Goal: Task Accomplishment & Management: Complete application form

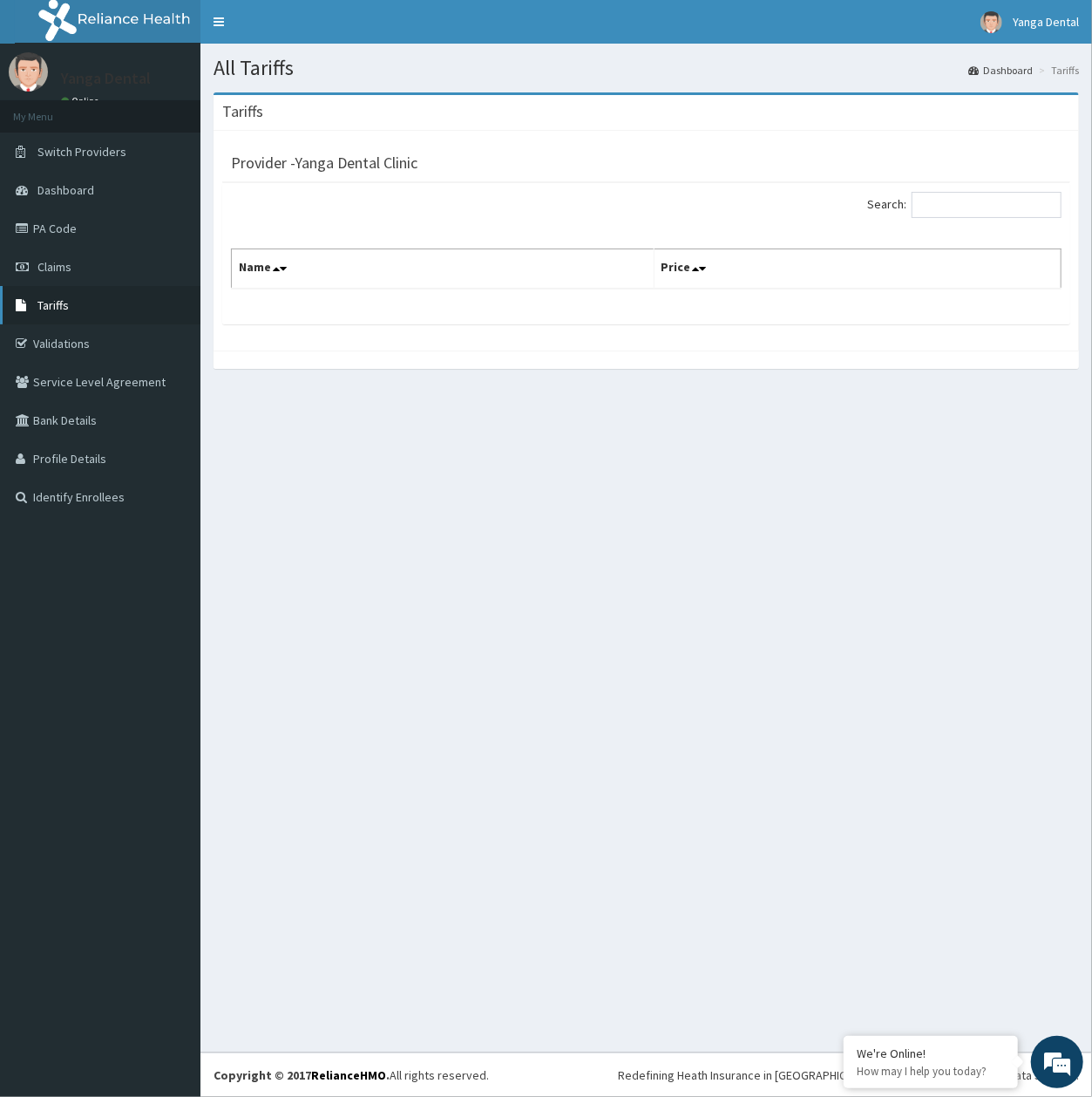
click at [85, 308] on link "Tariffs" at bounding box center [100, 304] width 201 height 38
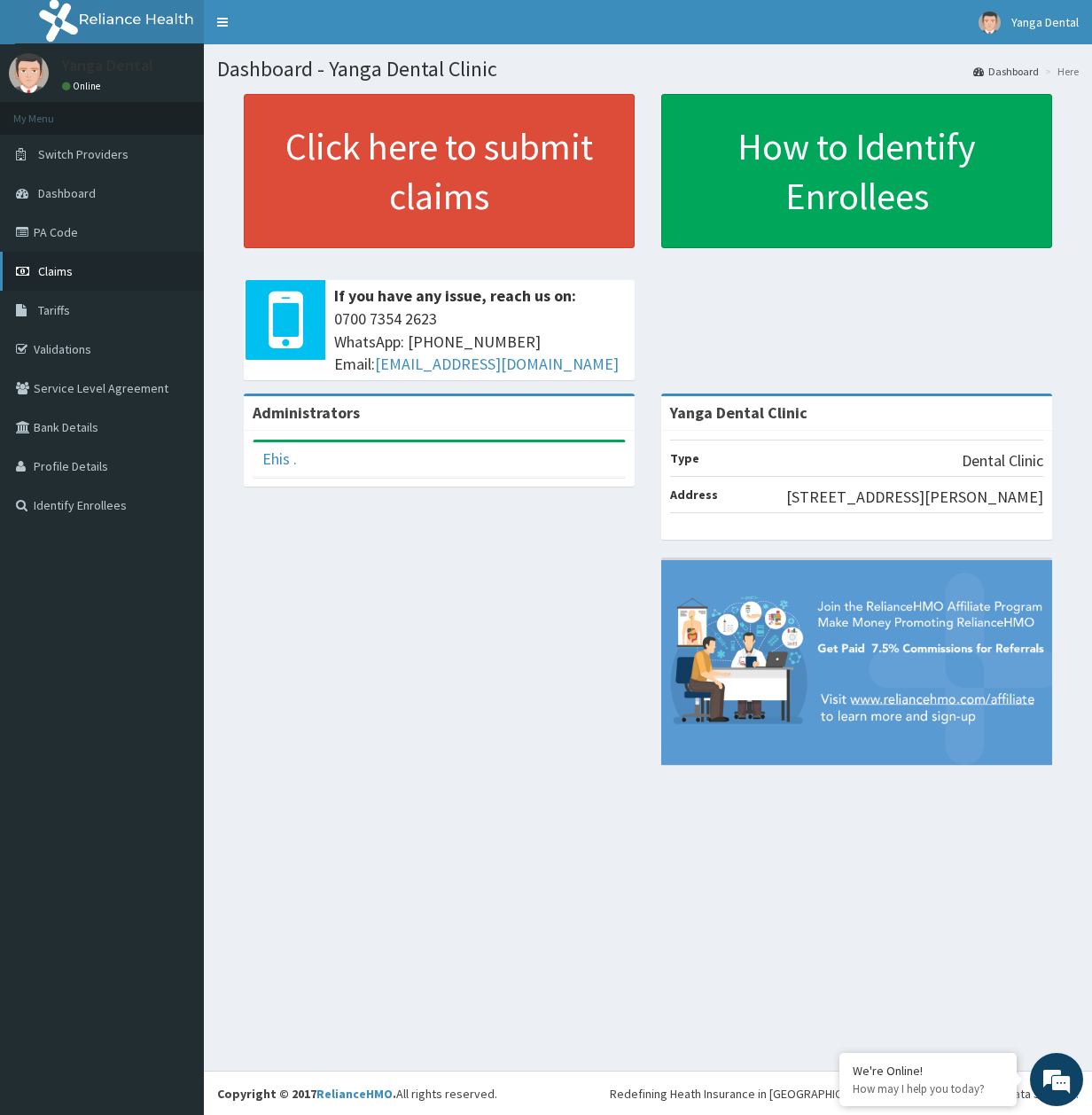
click at [76, 265] on link "Claims" at bounding box center [101, 271] width 204 height 39
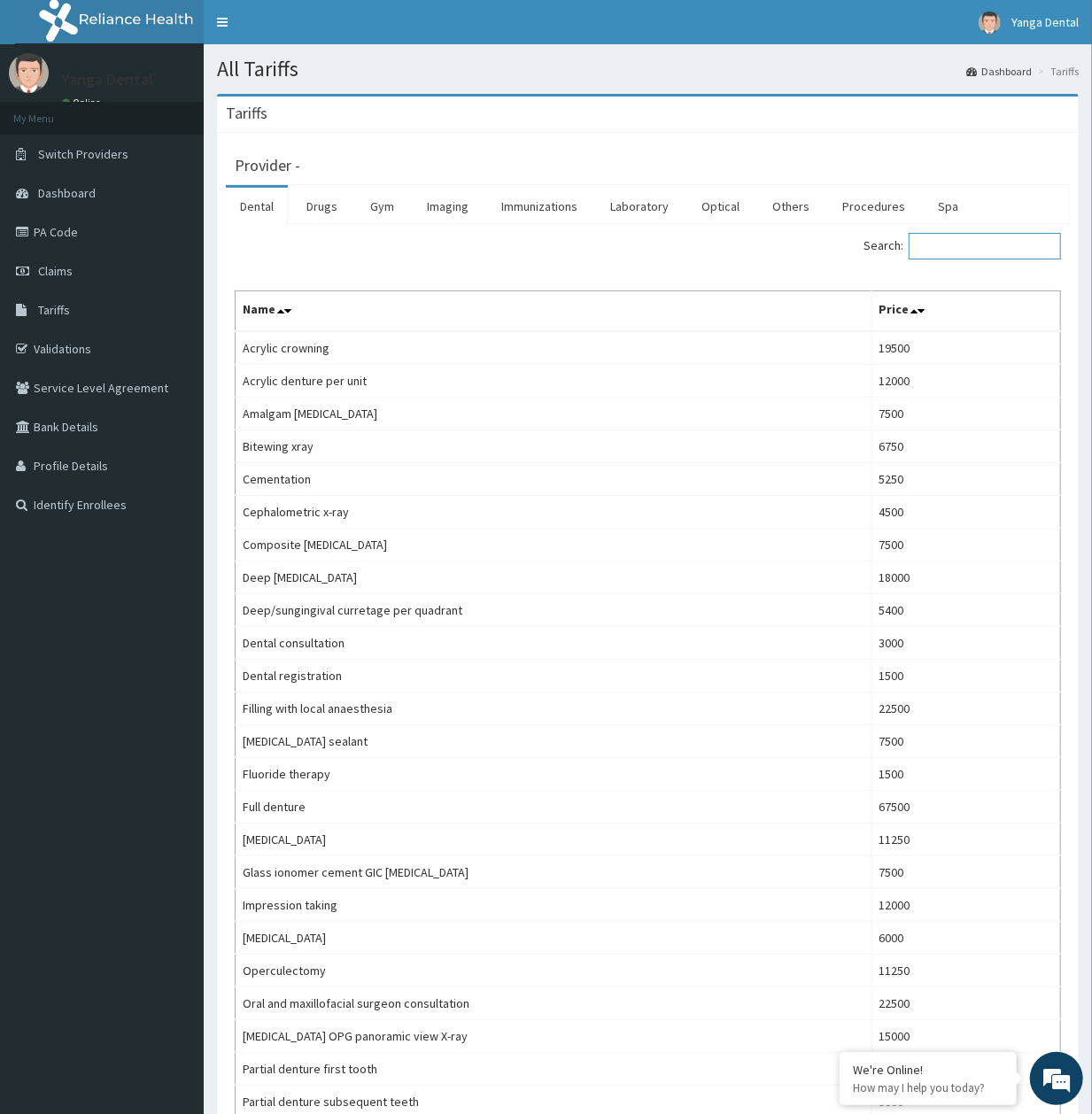
click at [967, 247] on input "Search:" at bounding box center [984, 245] width 152 height 27
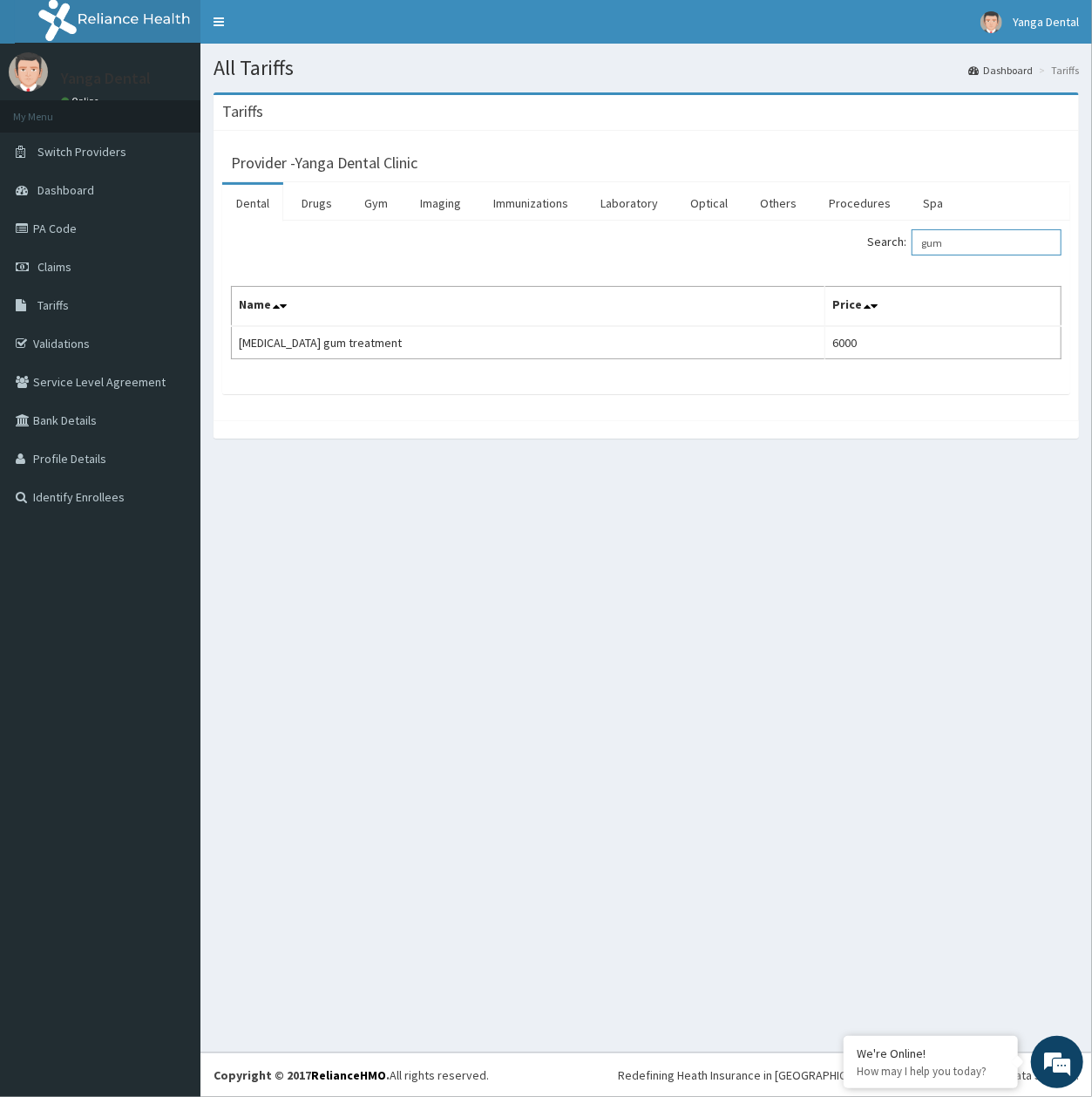
type input "gum"
click at [88, 223] on link "PA Code" at bounding box center [100, 228] width 201 height 38
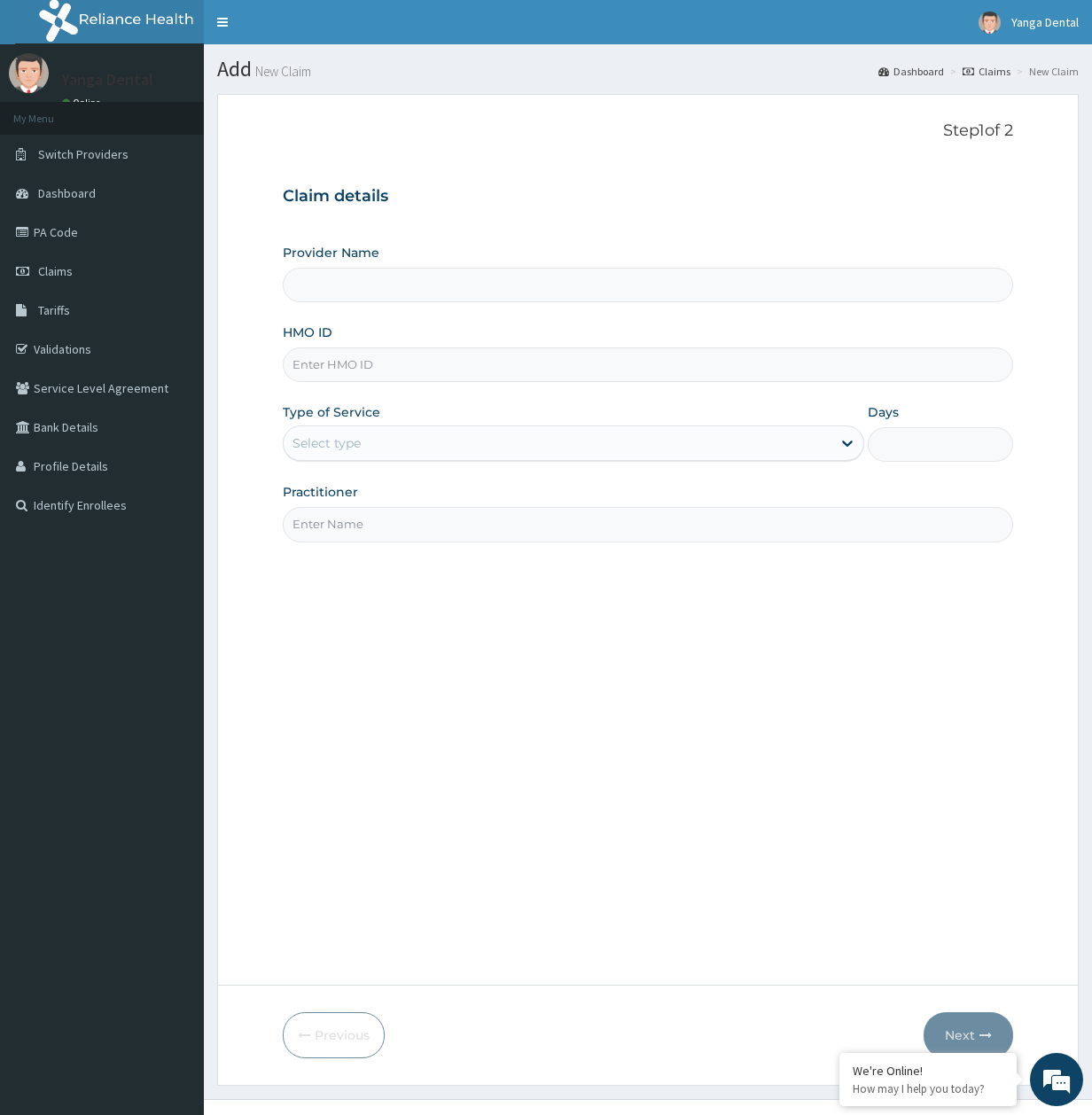
type input "Yanga Dental Clinic"
click at [349, 372] on input "HMO ID" at bounding box center [647, 364] width 731 height 35
paste input "zqi/10019/a"
type input "zqi/10019/a"
drag, startPoint x: 480, startPoint y: 442, endPoint x: 472, endPoint y: 452, distance: 12.8
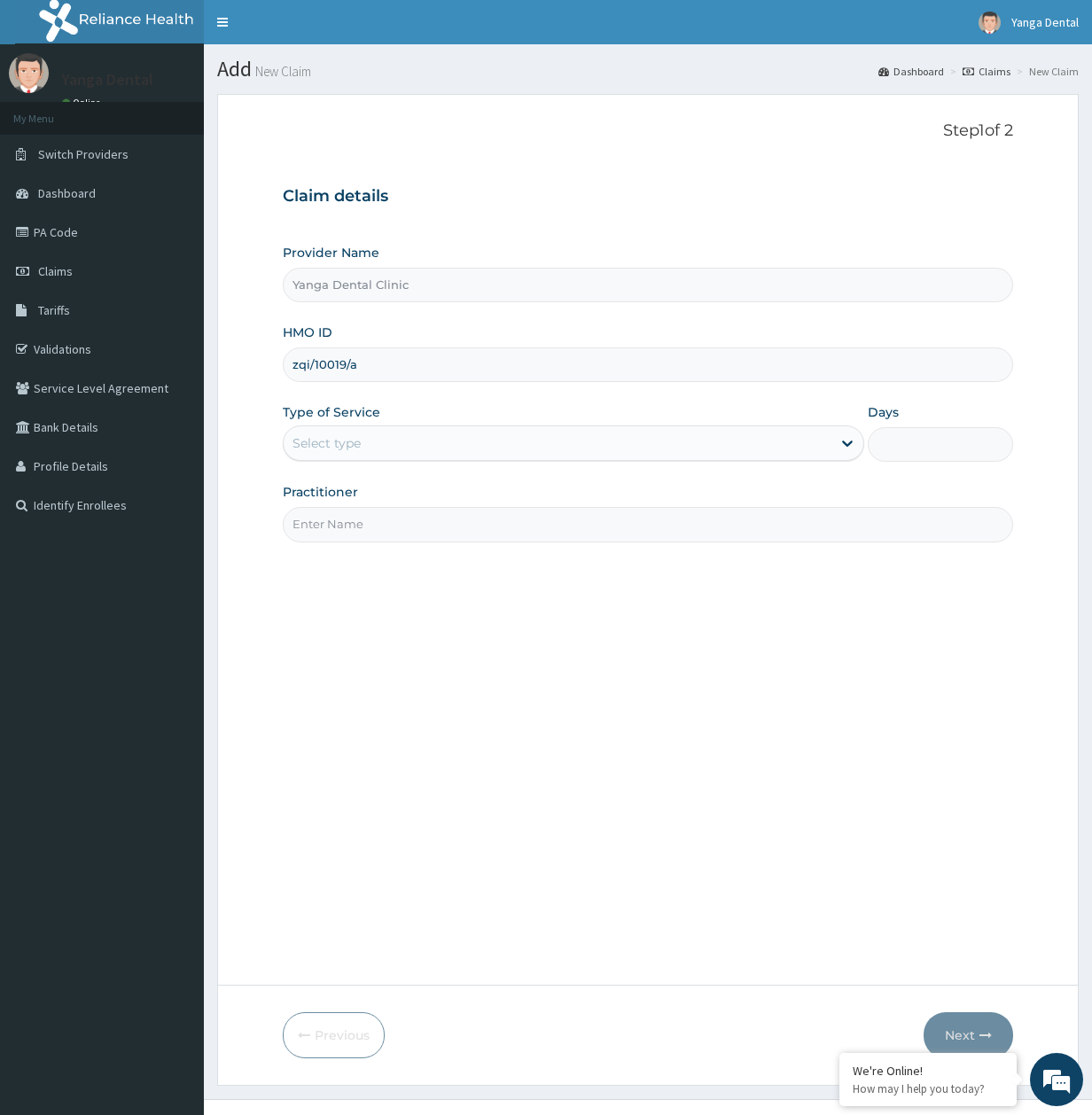
click at [480, 444] on div "Select type" at bounding box center [557, 443] width 548 height 29
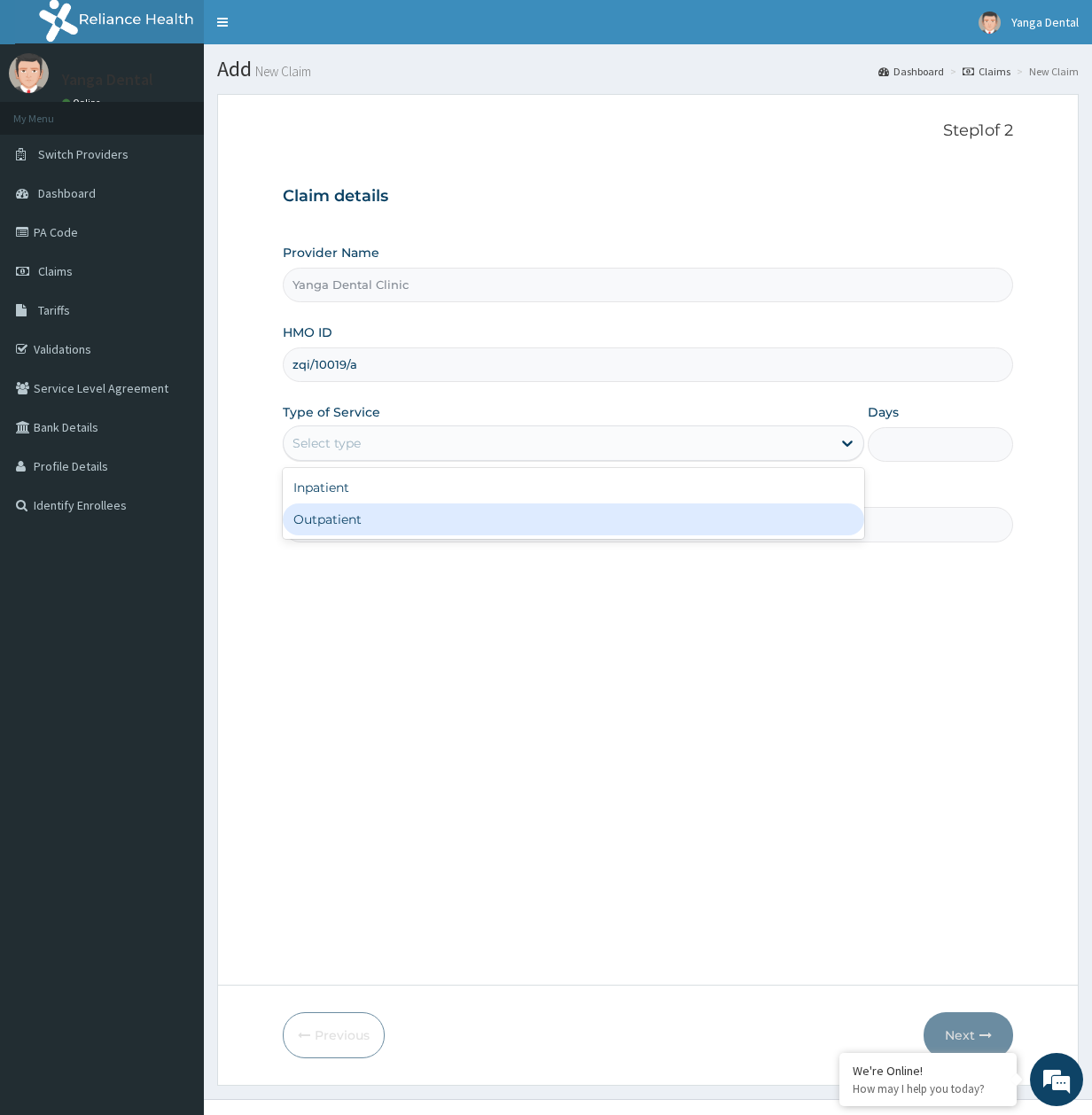
click at [427, 526] on div "Outpatient" at bounding box center [573, 519] width 582 height 32
type input "1"
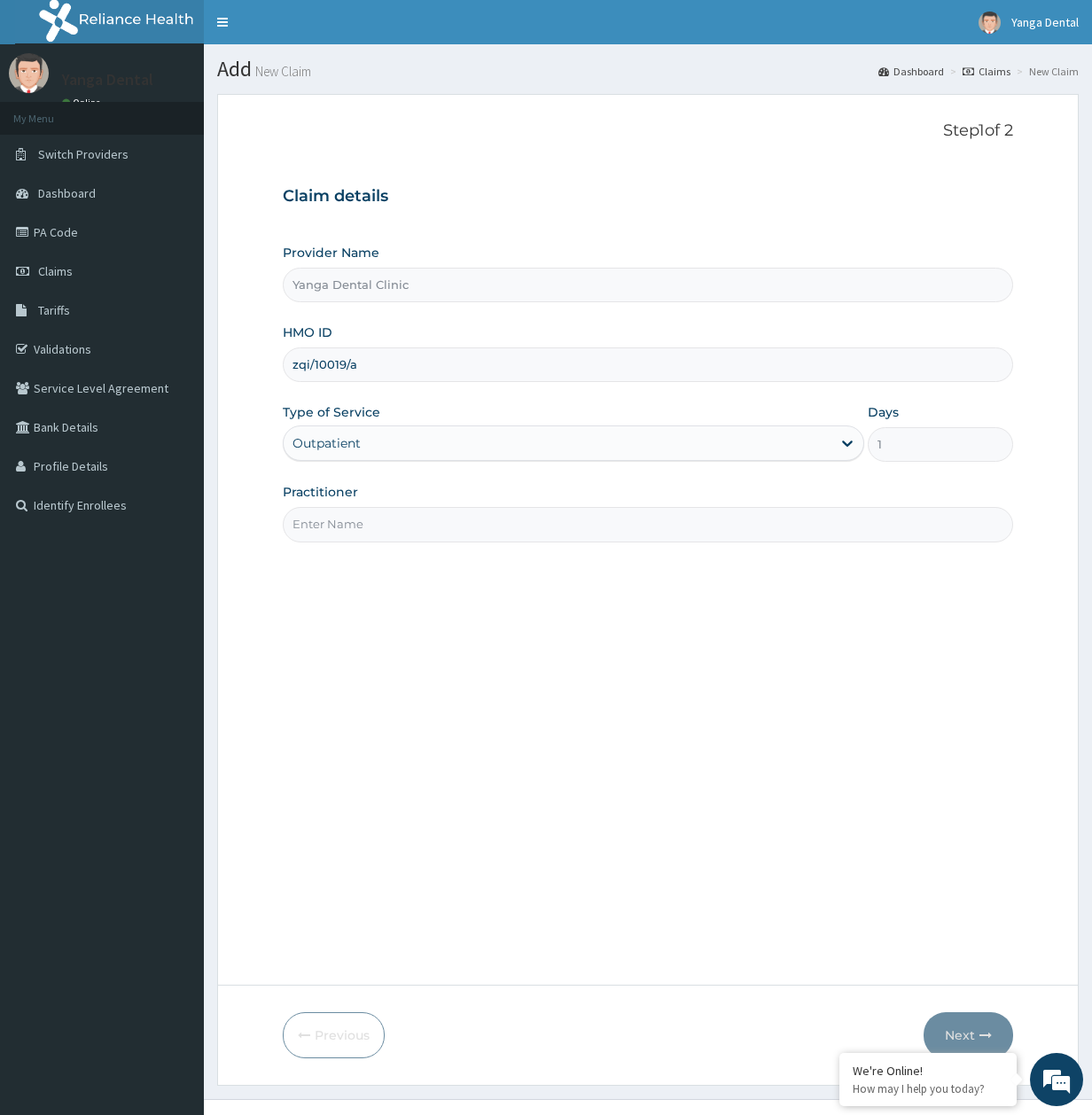
click at [427, 526] on input "Practitioner" at bounding box center [647, 524] width 731 height 35
type input "Ehis"
click at [947, 1032] on button "Next" at bounding box center [968, 1035] width 90 height 46
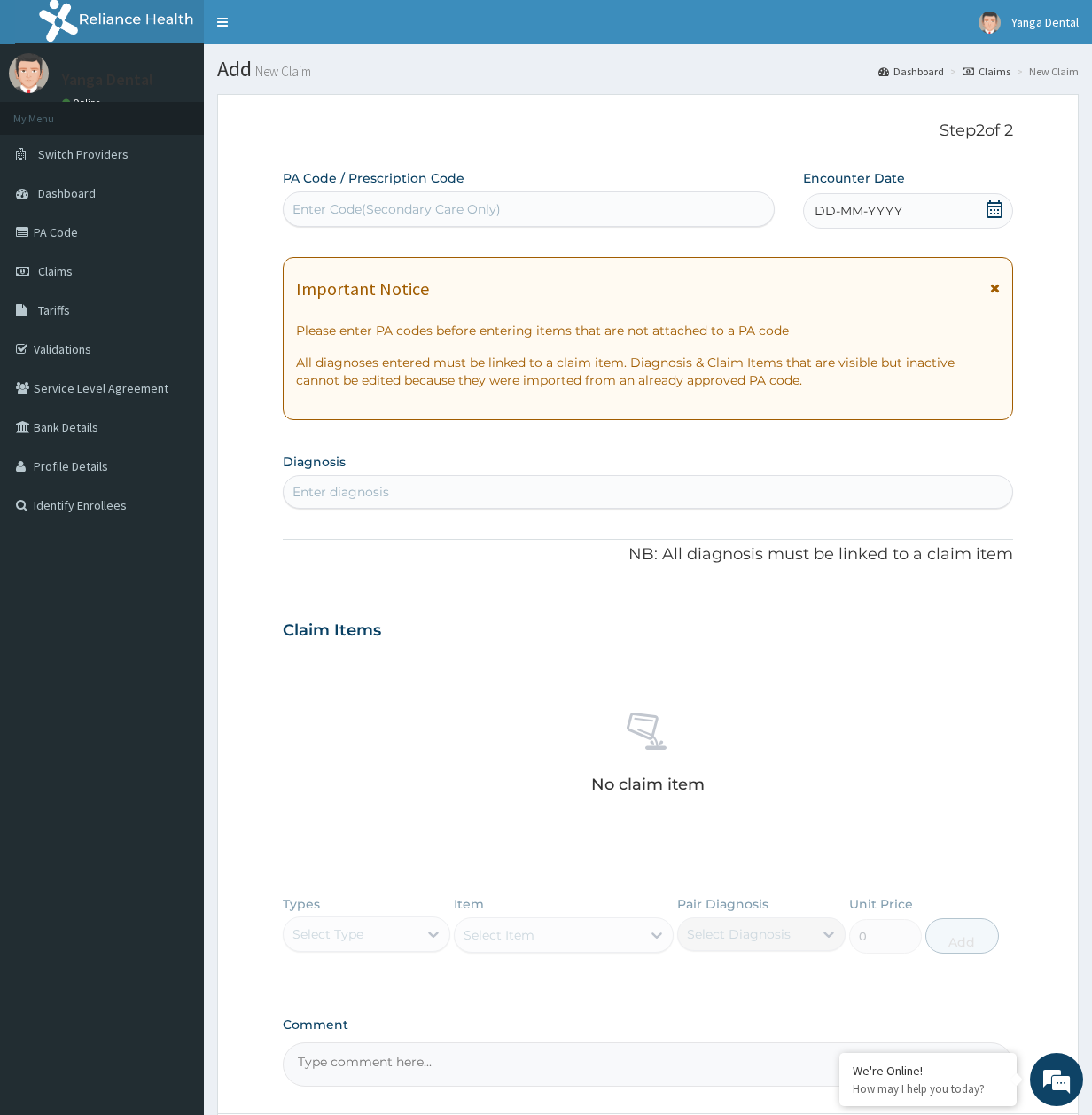
click at [522, 209] on div "Enter Code(Secondary Care Only)" at bounding box center [528, 209] width 490 height 29
paste input "PA/7B059B SEP 16, 2025 0"
type input "PA/7B059B SEP 16"
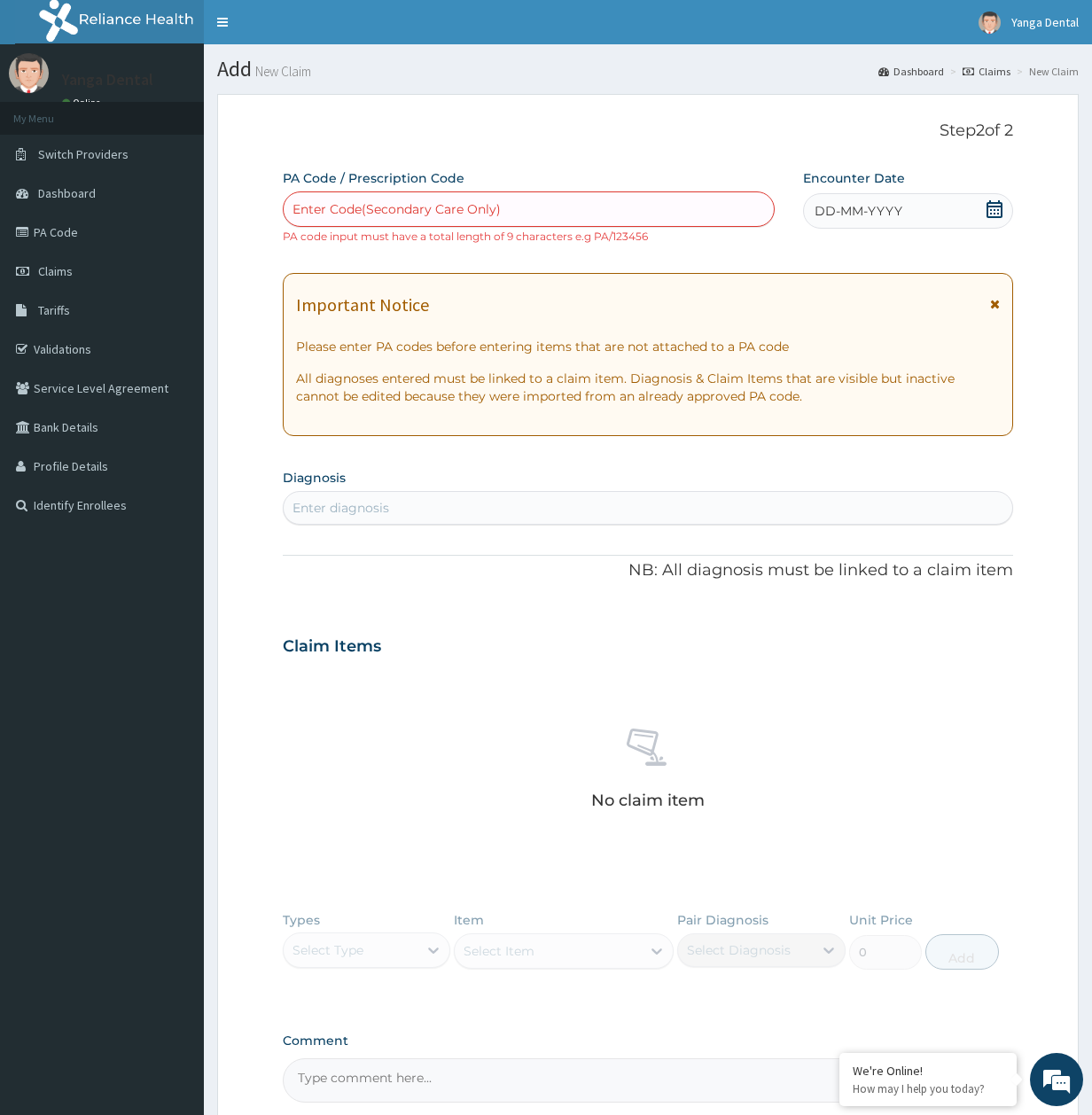
drag, startPoint x: 475, startPoint y: 192, endPoint x: 465, endPoint y: 218, distance: 27.9
click at [465, 218] on div "Enter Code(Secondary Care Only)" at bounding box center [528, 209] width 492 height 36
click at [465, 218] on div "Enter Code(Secondary Care Only)" at bounding box center [528, 209] width 490 height 29
paste input "PA/7B059B"
type input "PA/7B059B"
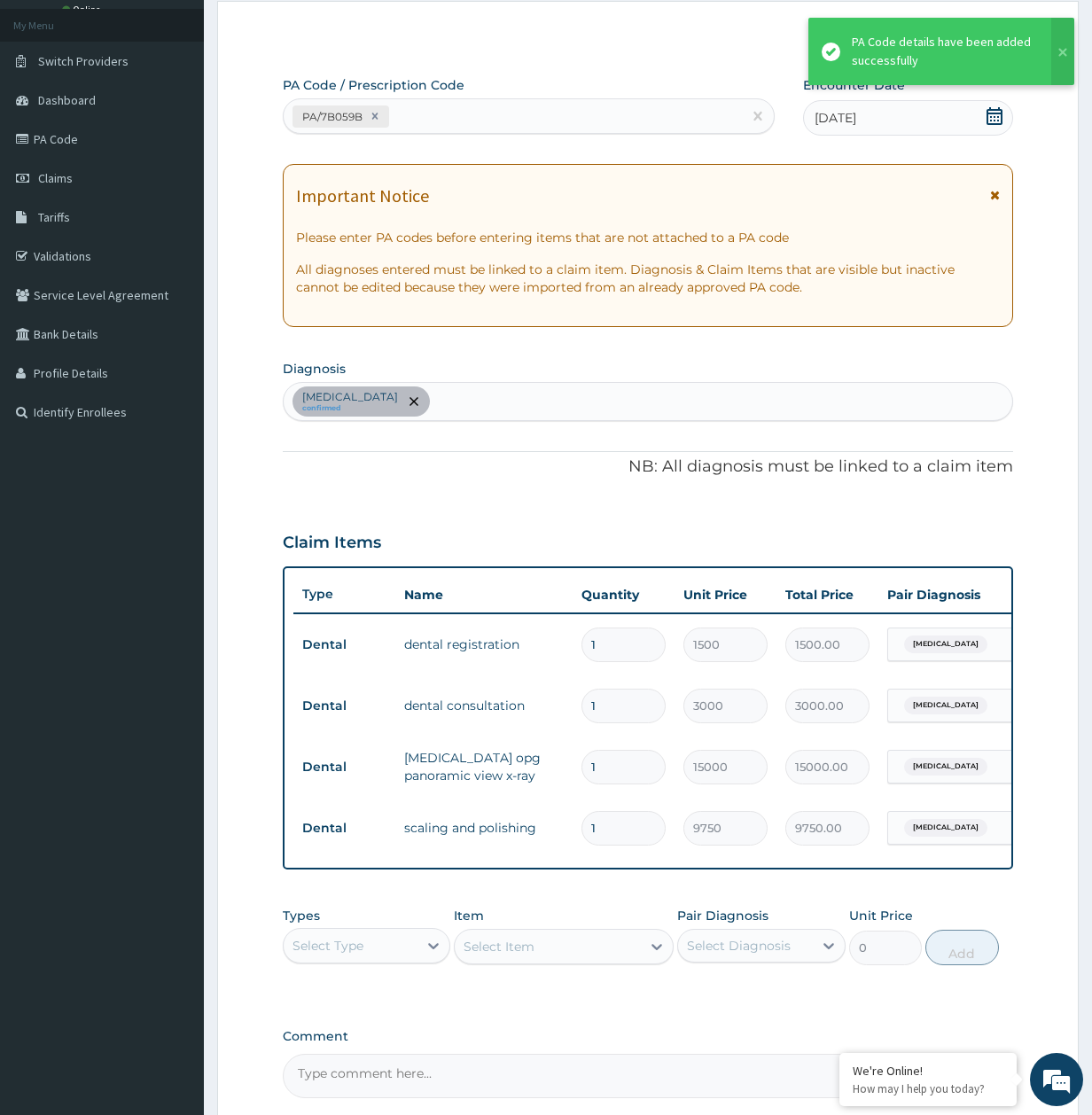
scroll to position [280, 0]
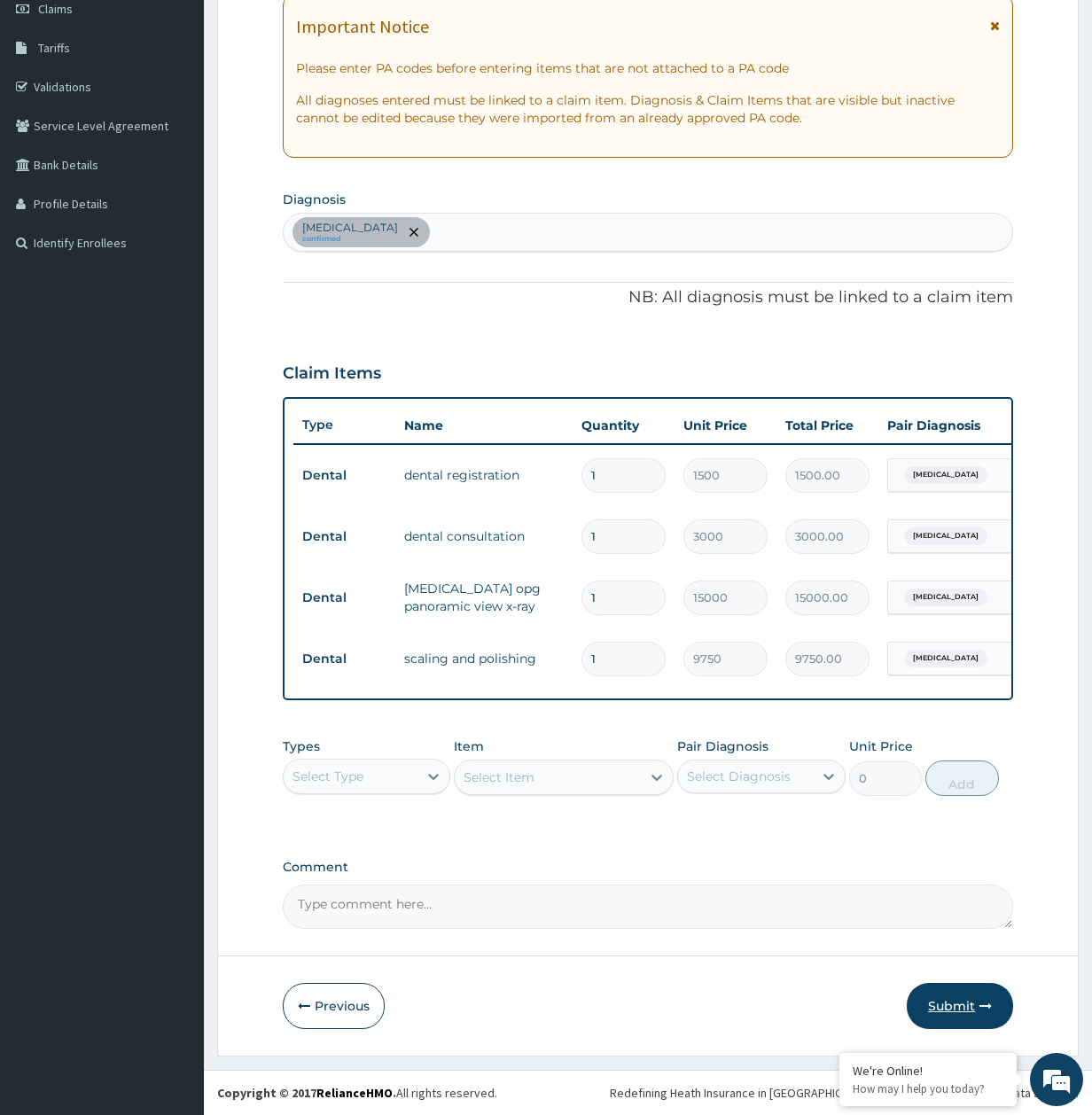
click at [947, 994] on button "Submit" at bounding box center [960, 1006] width 106 height 46
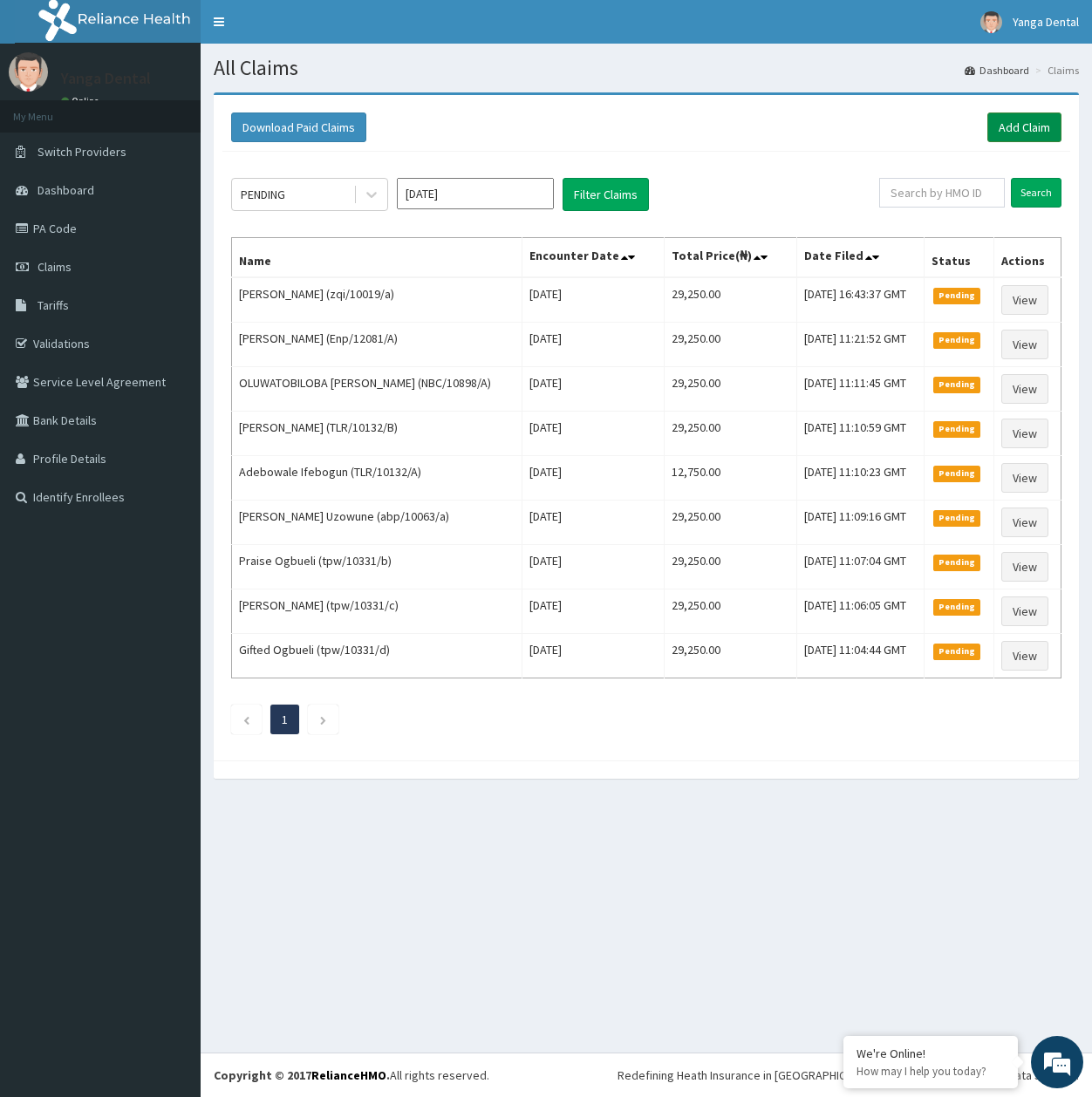
click at [1013, 125] on link "Add Claim" at bounding box center [1024, 127] width 74 height 29
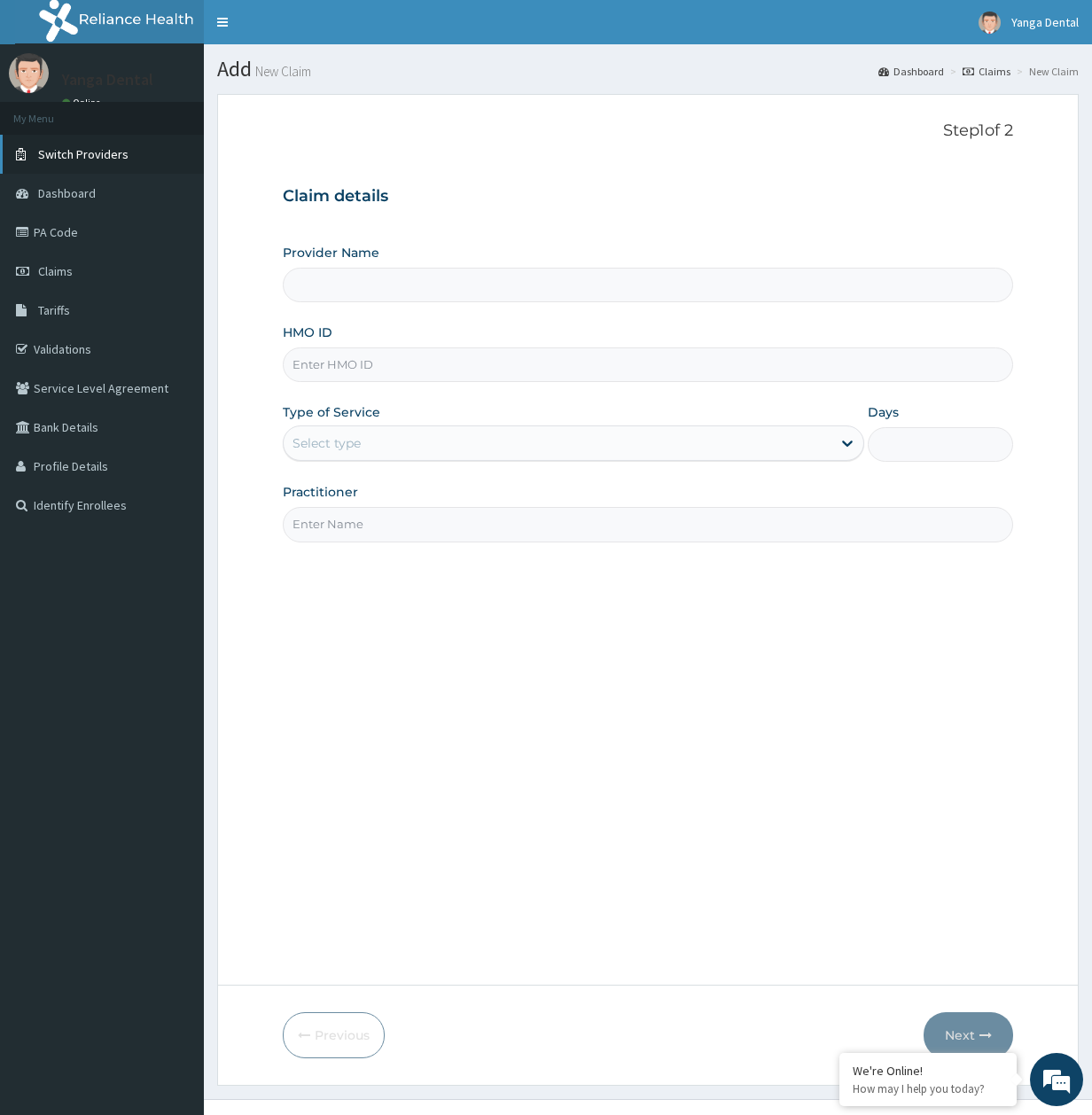
type input "Yanga Dental Clinic"
click at [374, 372] on input "HMO ID" at bounding box center [647, 364] width 731 height 35
paste input "zqi/10019/a"
type input "zqi/10019/a"
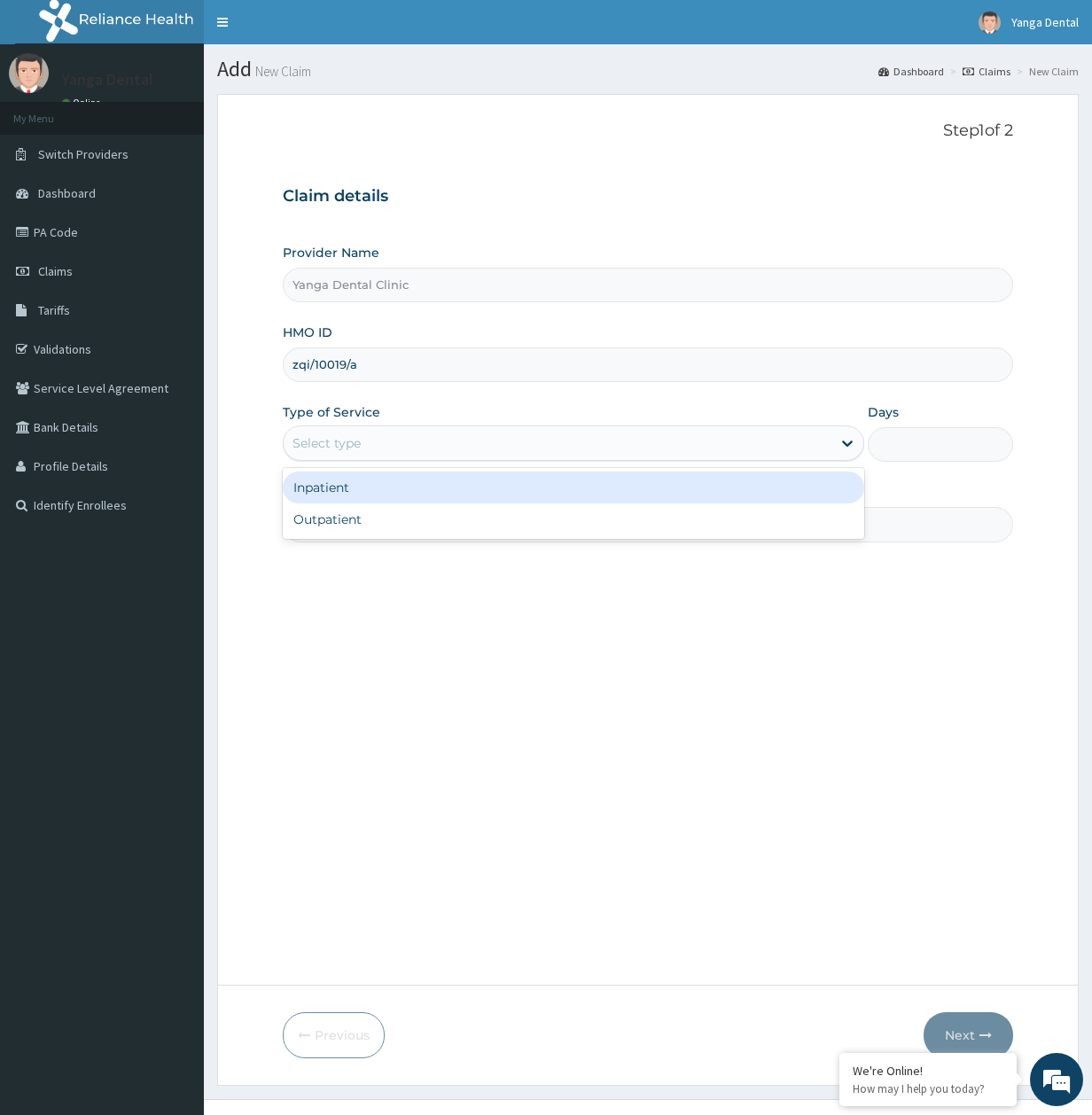
click at [326, 441] on div "Select type" at bounding box center [326, 444] width 69 height 18
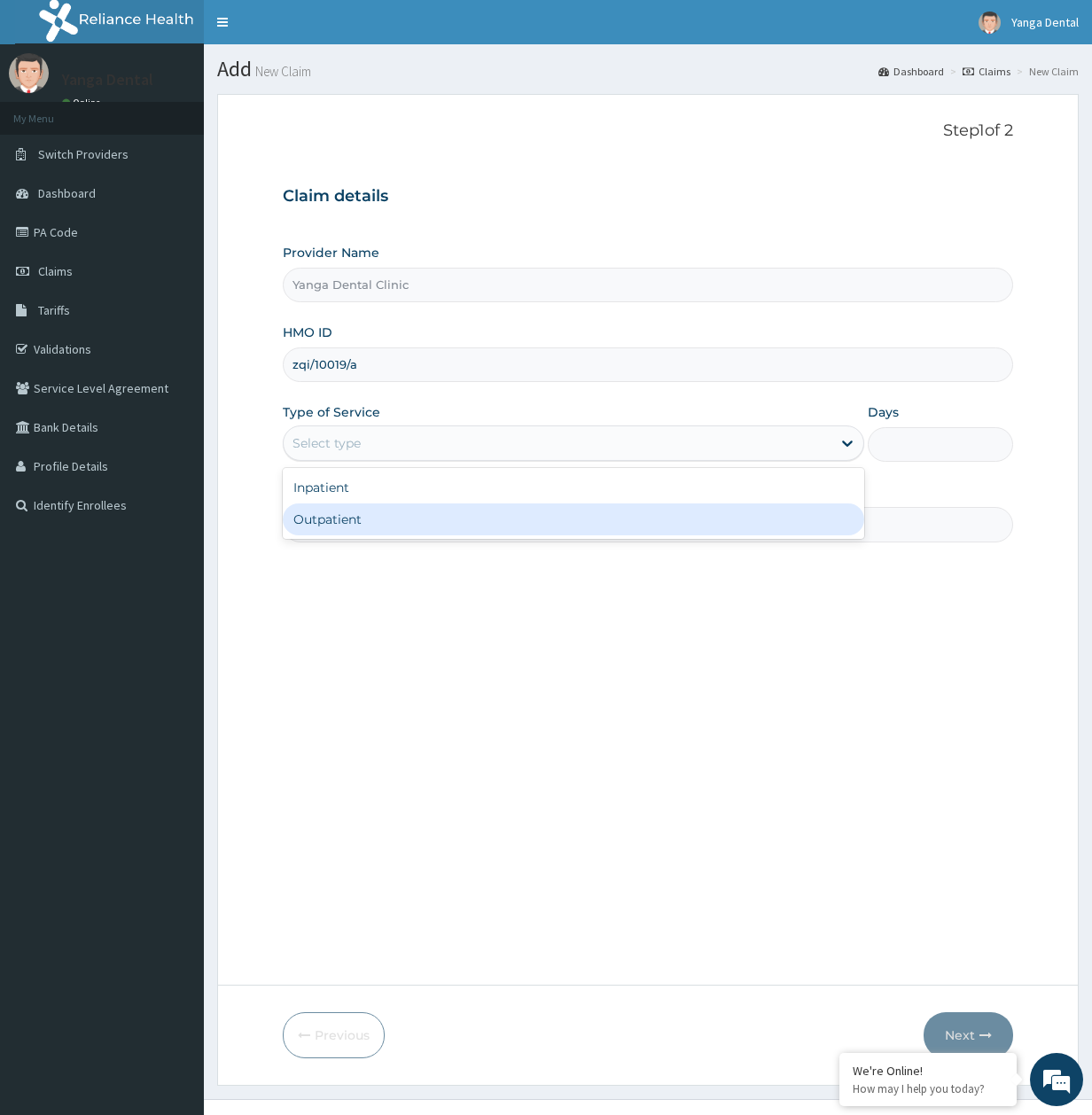
click at [344, 530] on div "Outpatient" at bounding box center [573, 519] width 582 height 32
type input "1"
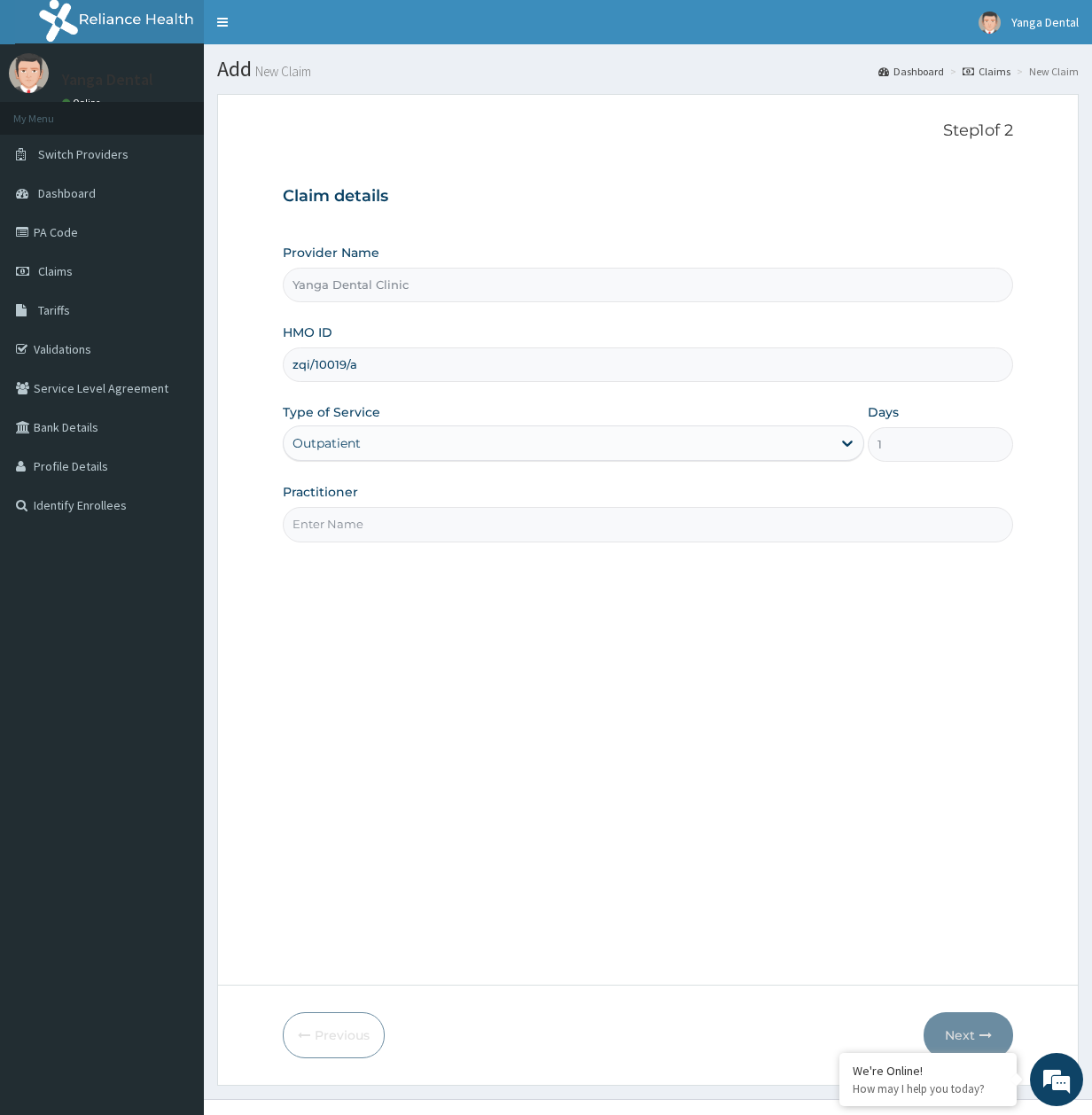
click at [369, 524] on input "Practitioner" at bounding box center [647, 524] width 731 height 35
type input "Ehis"
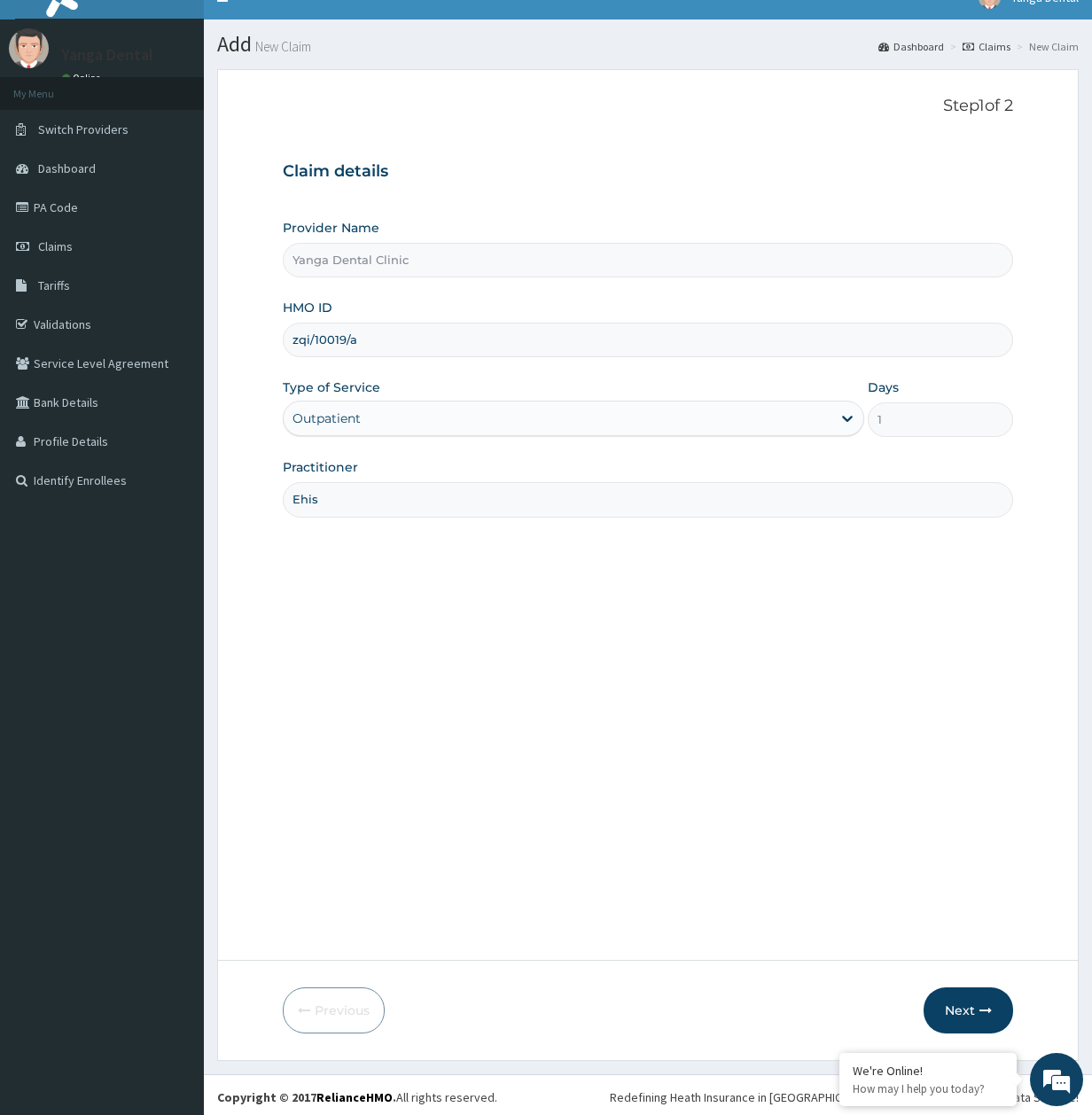
scroll to position [29, 0]
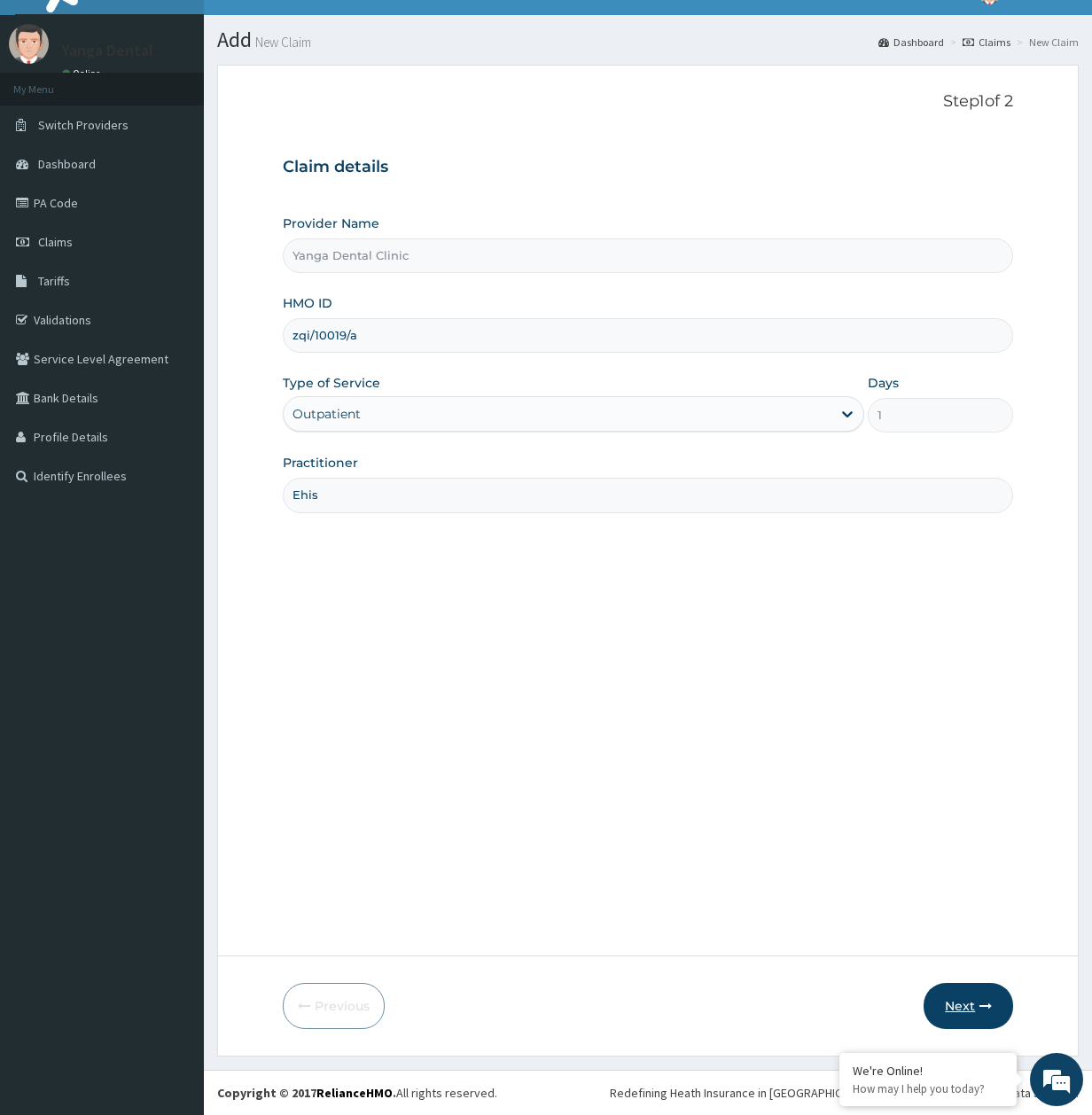
click at [963, 993] on button "Next" at bounding box center [968, 1006] width 90 height 46
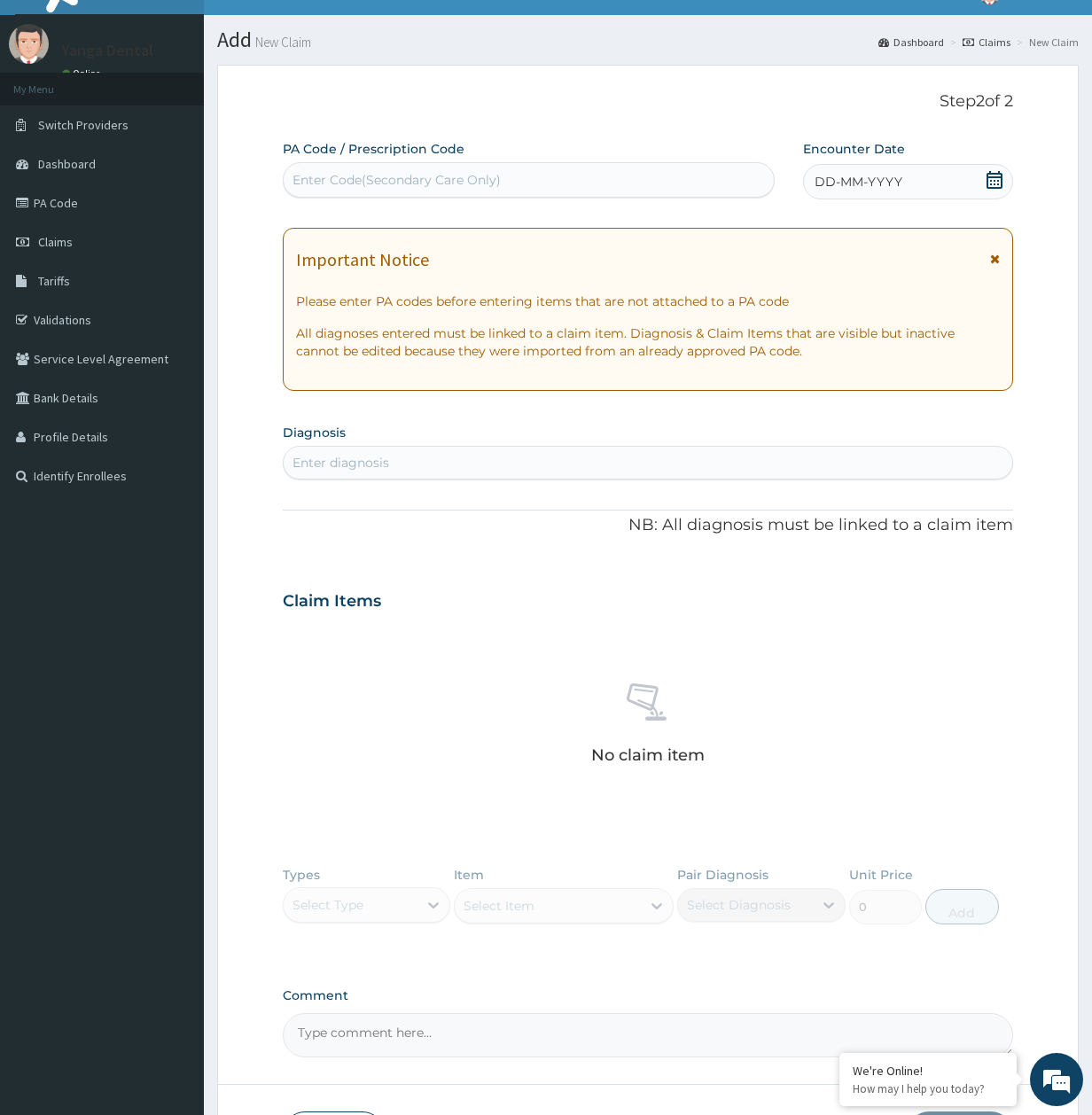
click at [346, 178] on div "Enter Code(Secondary Care Only)" at bounding box center [396, 180] width 208 height 18
paste input "PA/8DB25F"
type input "PA/8DB25F"
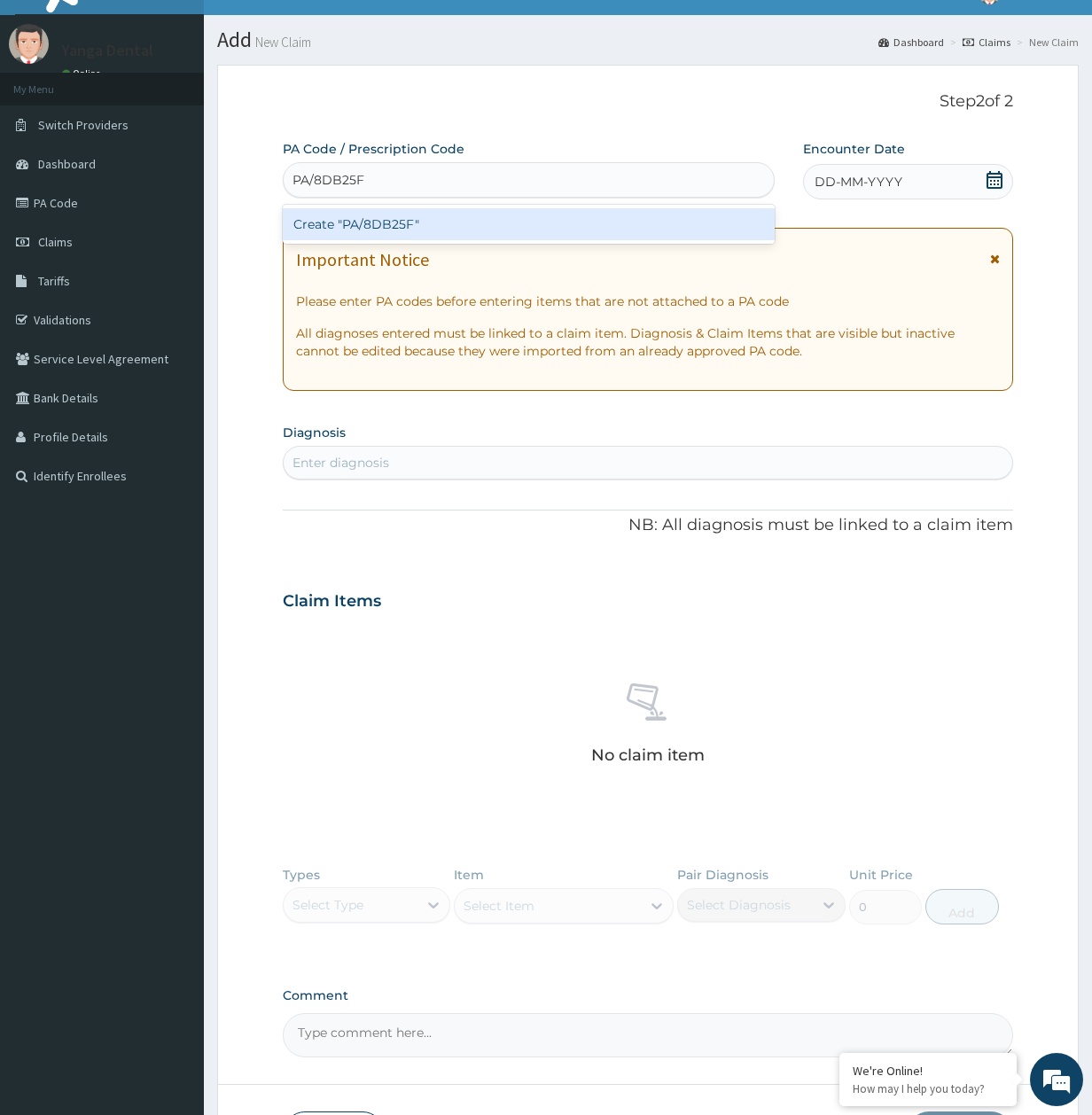
click at [394, 227] on div "Create "PA/8DB25F"" at bounding box center [528, 224] width 492 height 32
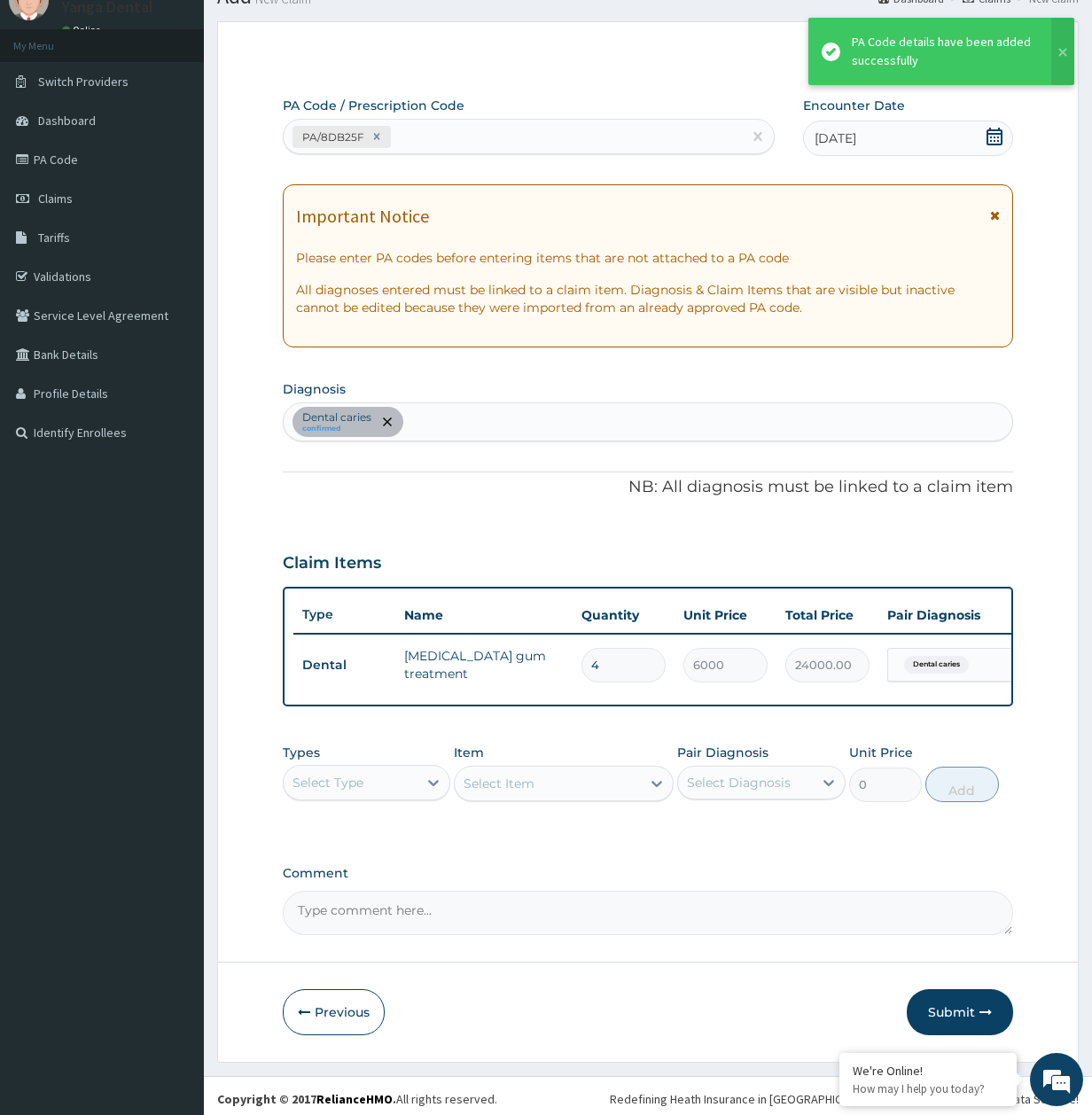
scroll to position [96, 0]
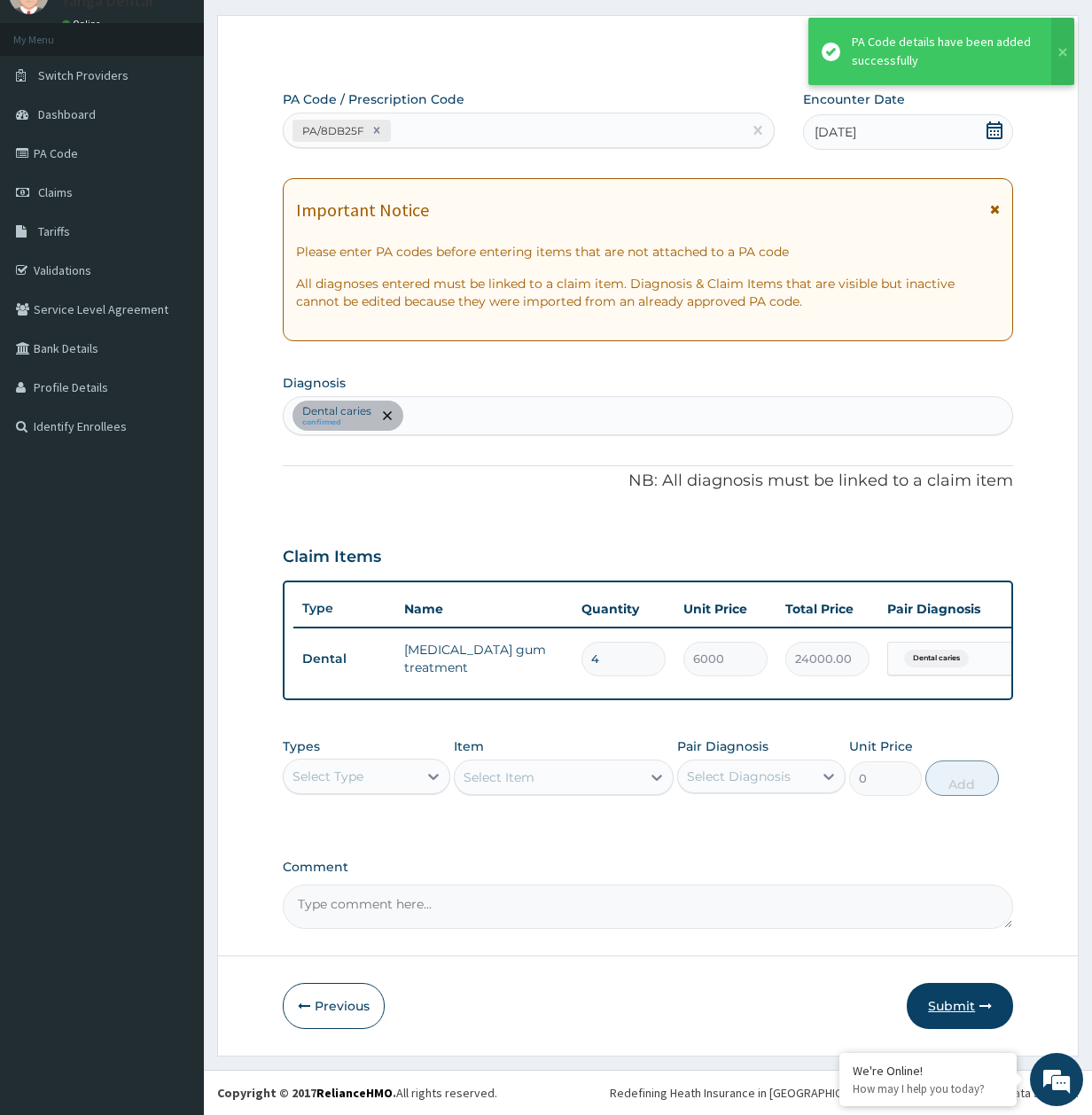
click at [936, 1001] on button "Submit" at bounding box center [960, 1006] width 106 height 46
